Goal: Find specific page/section: Find specific page/section

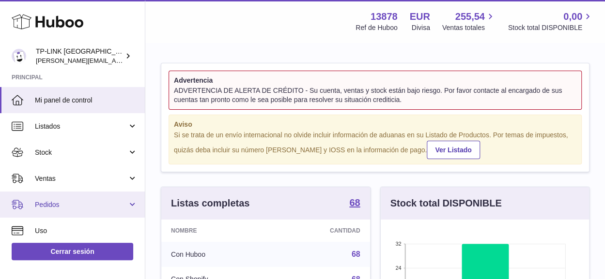
scroll to position [48, 0]
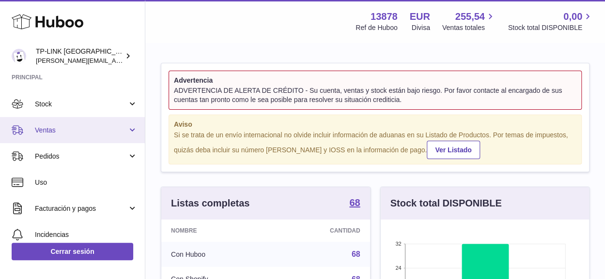
click at [128, 128] on link "Ventas" at bounding box center [72, 130] width 145 height 26
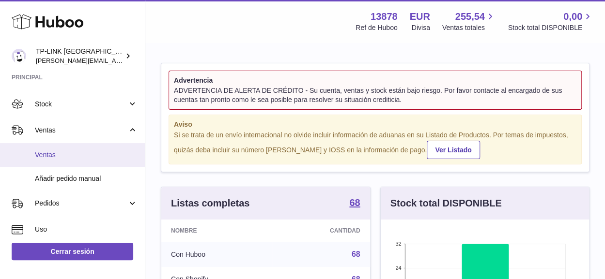
click at [67, 153] on span "Ventas" at bounding box center [86, 155] width 103 height 9
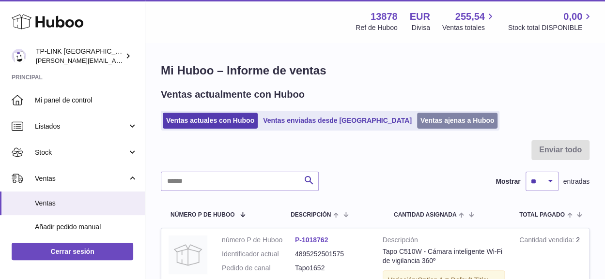
click at [417, 118] on link "Ventas ajenas a Huboo" at bounding box center [457, 121] width 81 height 16
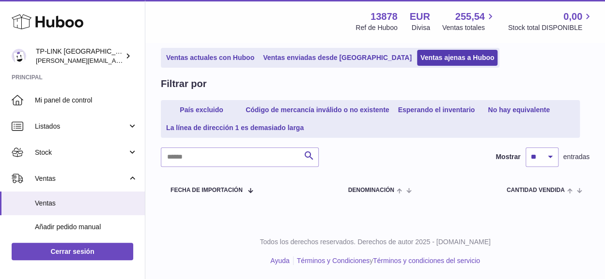
scroll to position [63, 0]
